Goal: Check status: Check status

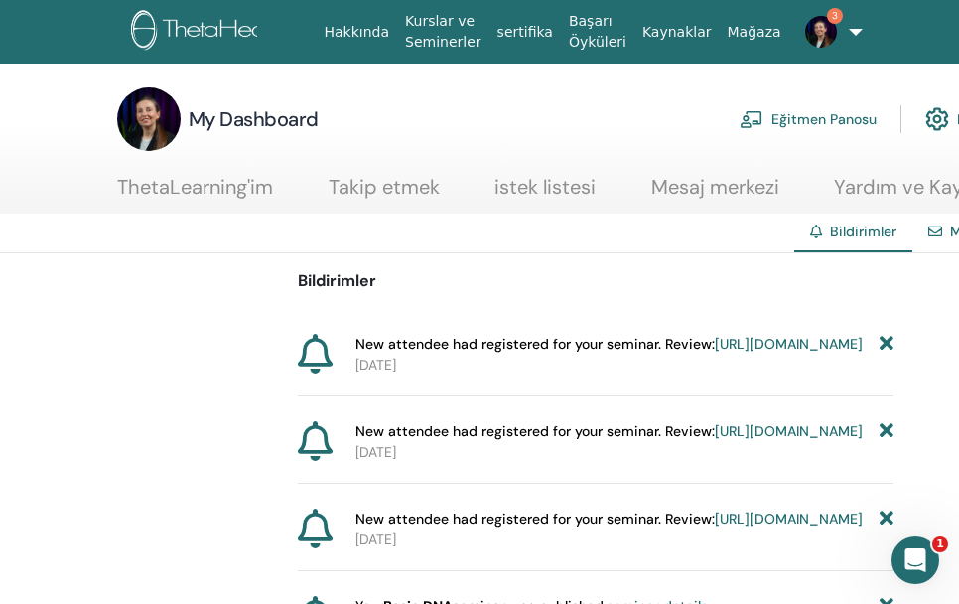
click at [809, 23] on img at bounding box center [821, 32] width 32 height 32
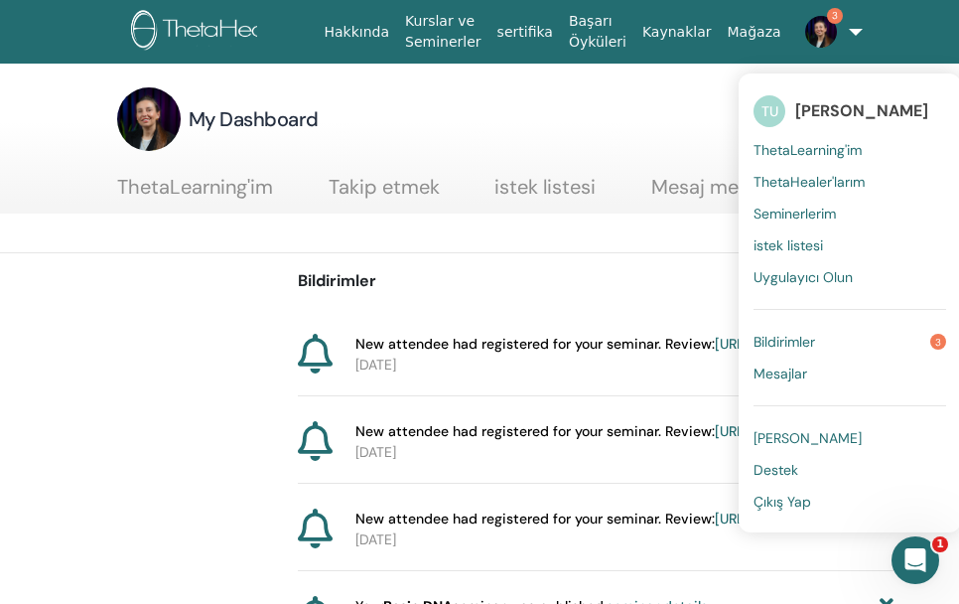
click at [796, 341] on span "Bildirimler" at bounding box center [784, 342] width 62 height 18
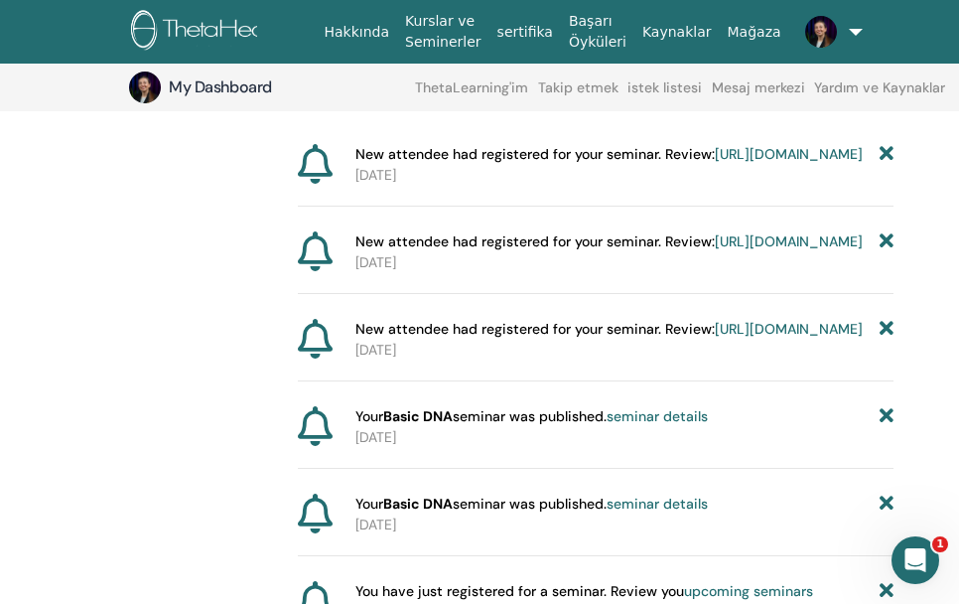
scroll to position [233, 0]
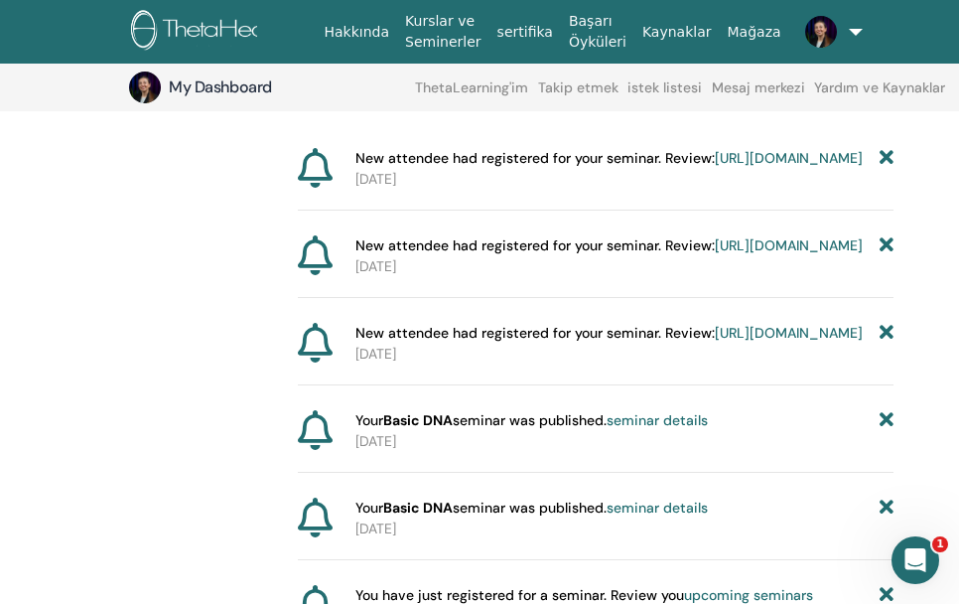
click at [759, 341] on link "https://member.thetahealing.com/instructor/seminar/378280/attendees" at bounding box center [789, 333] width 148 height 18
click at [715, 254] on link "https://member.thetahealing.com/instructor/seminar/378280/attendees" at bounding box center [789, 245] width 148 height 18
